Goal: Task Accomplishment & Management: Manage account settings

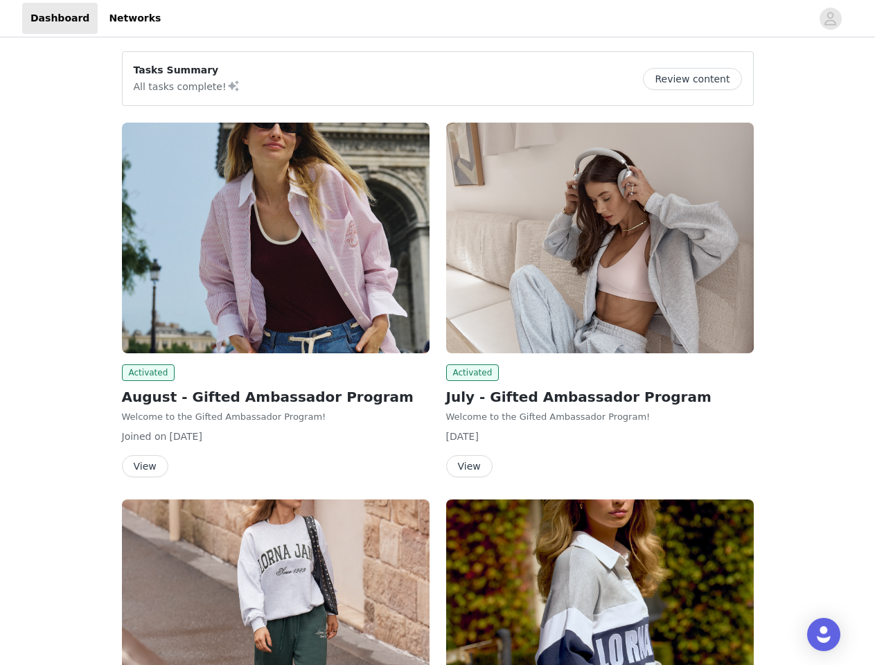
click at [438, 332] on div "Activated July - Gifted Ambassador Program Welcome to the Gifted Ambassador Pro…" at bounding box center [600, 302] width 324 height 377
click at [437, 19] on div at bounding box center [490, 18] width 642 height 31
click at [830, 19] on icon "avatar" at bounding box center [829, 19] width 13 height 22
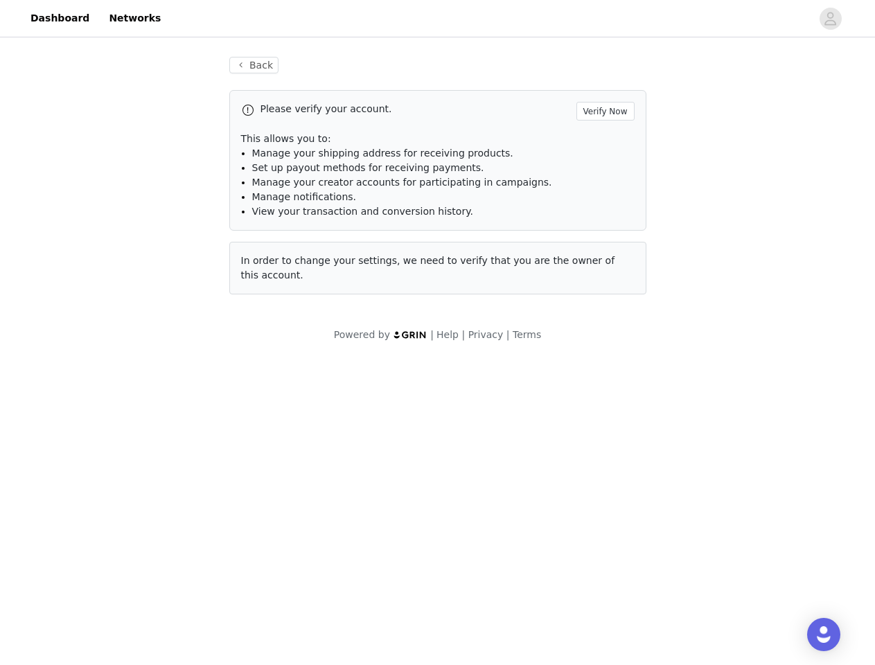
click at [276, 238] on div "Please verify your account. Verify Now This allows you to: Manage your shipping…" at bounding box center [437, 192] width 417 height 204
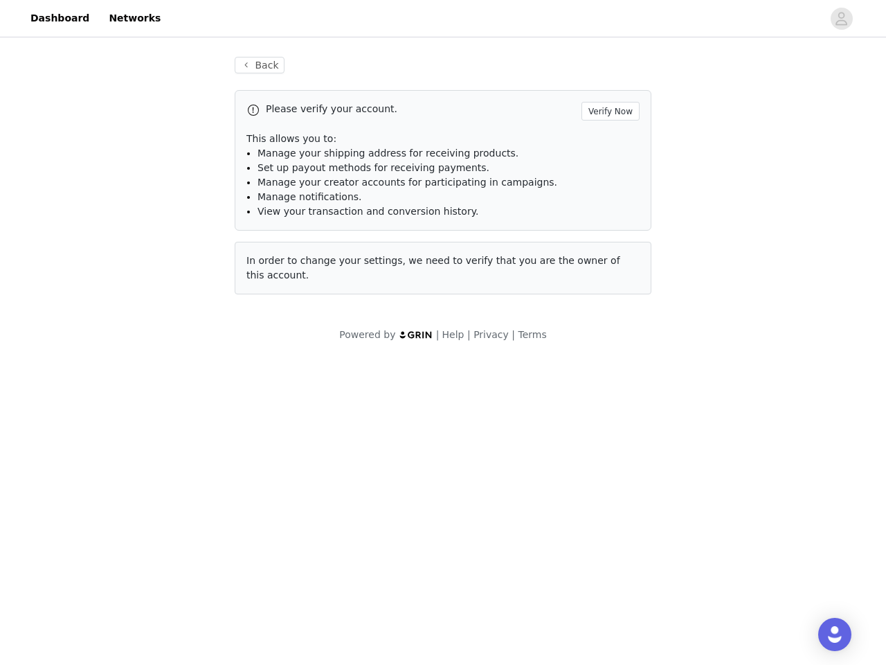
click at [146, 373] on body "Dashboard Networks Back Please verify your account. Verify Now This allows you …" at bounding box center [443, 332] width 886 height 665
click at [144, 466] on body "Dashboard Networks Back Please verify your account. Verify Now This allows you …" at bounding box center [443, 332] width 886 height 665
click at [600, 238] on div "Please verify your account. Verify Now This allows you to: Manage your shipping…" at bounding box center [443, 192] width 417 height 204
click at [470, 373] on body "Dashboard Networks Back Please verify your account. Verify Now This allows you …" at bounding box center [443, 332] width 886 height 665
click at [468, 466] on body "Dashboard Networks Back Please verify your account. Verify Now This allows you …" at bounding box center [443, 332] width 886 height 665
